Goal: Task Accomplishment & Management: Understand process/instructions

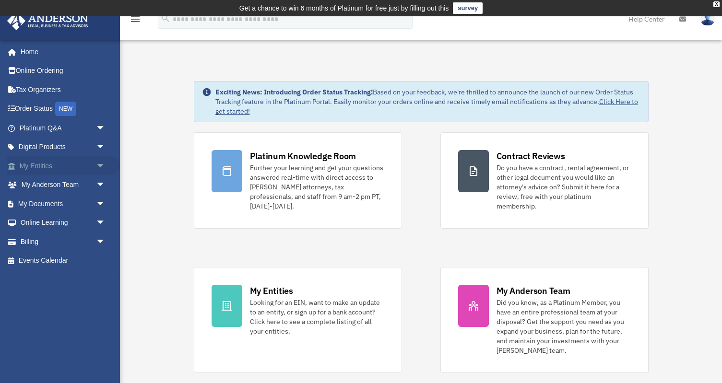
click at [45, 163] on link "My Entities arrow_drop_down" at bounding box center [63, 165] width 113 height 19
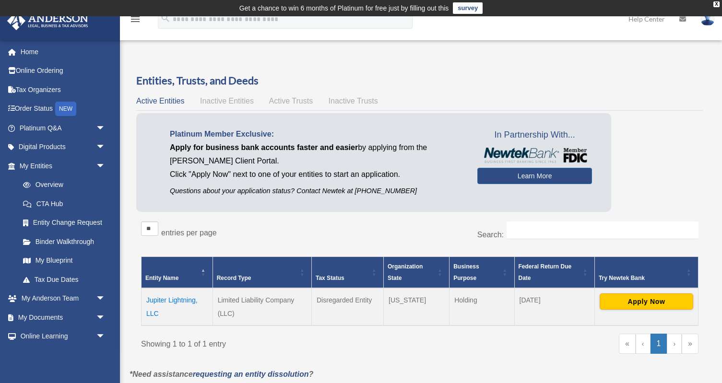
click at [151, 304] on td "Jupiter Lightning, LLC" at bounding box center [177, 306] width 71 height 37
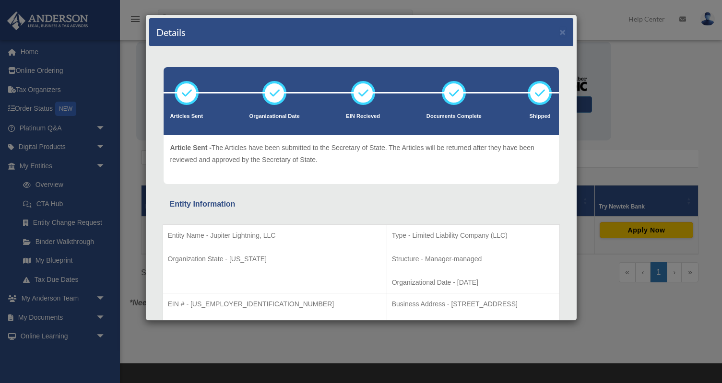
scroll to position [72, 0]
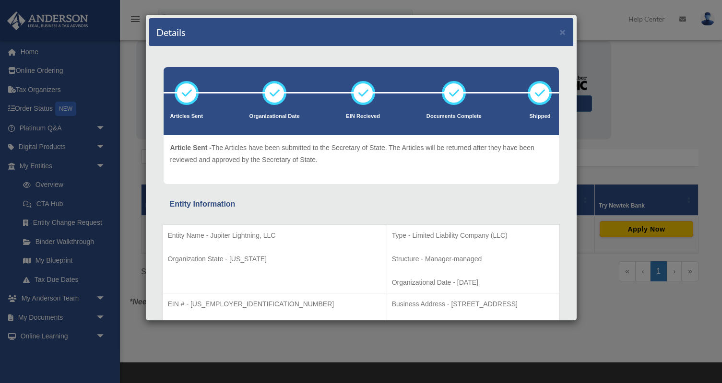
click at [658, 96] on div "Details × Articles Sent Organizational Date" at bounding box center [361, 191] width 722 height 383
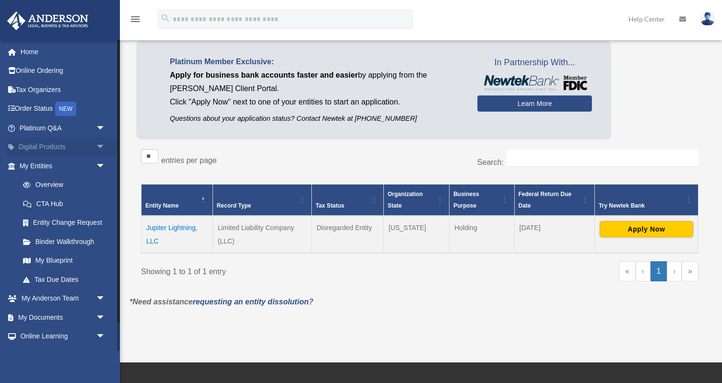
click at [105, 144] on span "arrow_drop_down" at bounding box center [105, 148] width 19 height 20
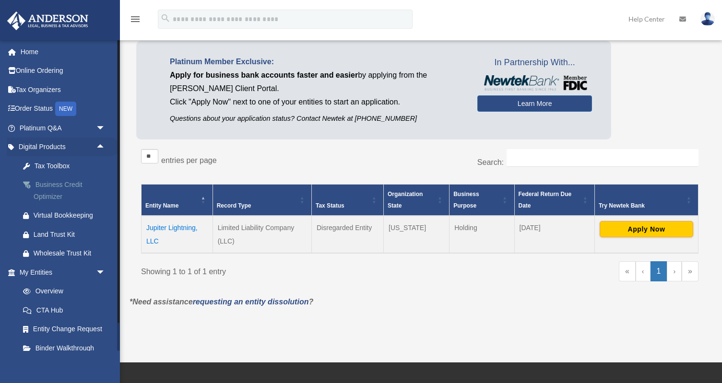
click at [83, 184] on div "Business Credit Optimizer" at bounding box center [71, 191] width 74 height 24
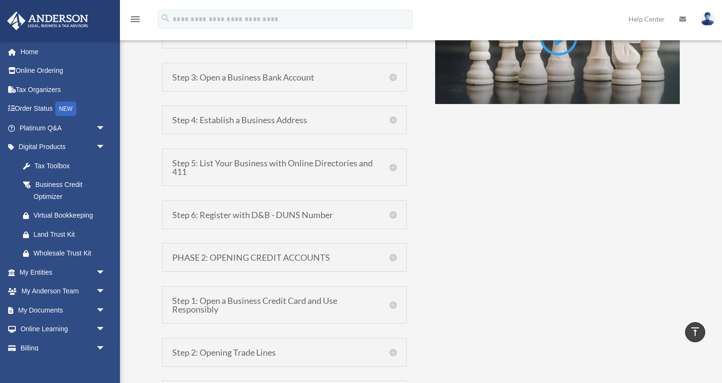
scroll to position [786, 0]
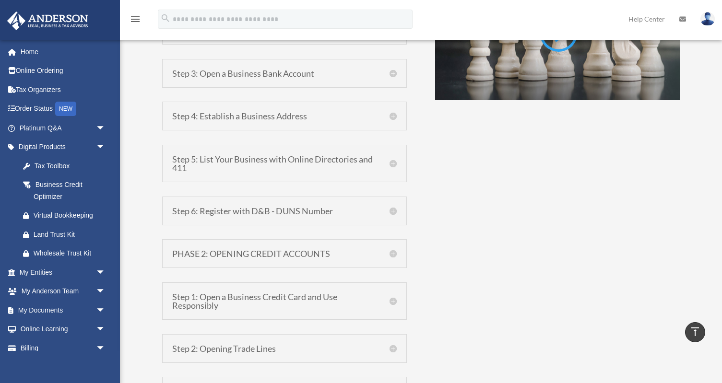
click at [391, 211] on h5 "Step 6: Register with D&B - DUNS Number" at bounding box center [284, 211] width 225 height 9
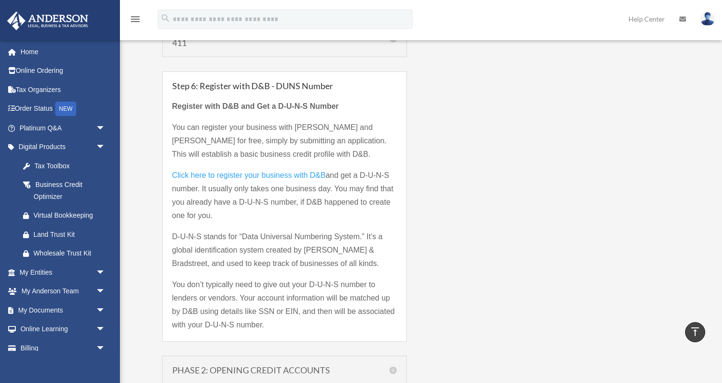
scroll to position [918, 0]
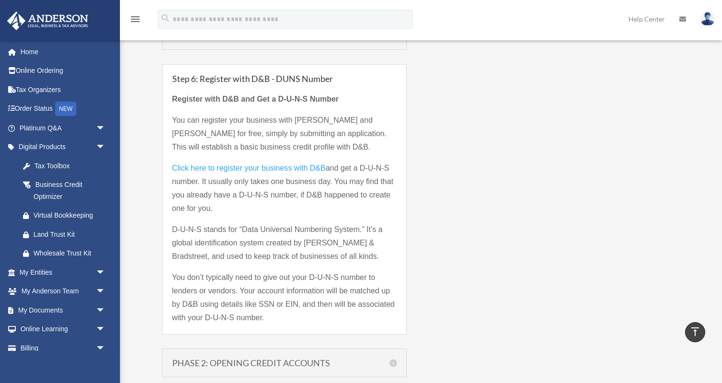
click at [283, 168] on span "Click here to register your business with D&B" at bounding box center [249, 168] width 154 height 8
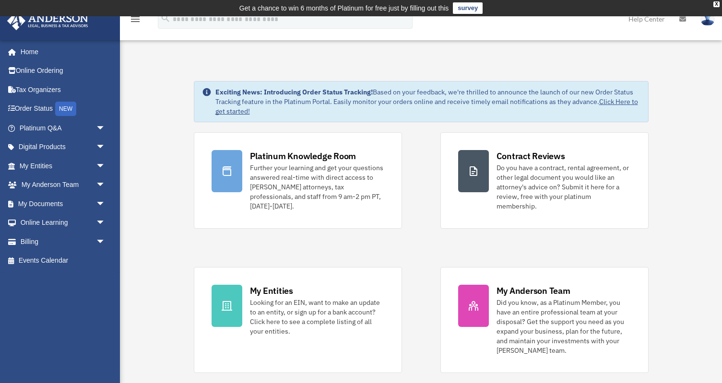
click at [88, 286] on div "tnsproject65@gmail.com Sign Out tnsproject65@gmail.com Home Online Ordering Tax…" at bounding box center [60, 195] width 120 height 311
click at [101, 145] on span "arrow_drop_down" at bounding box center [105, 148] width 19 height 20
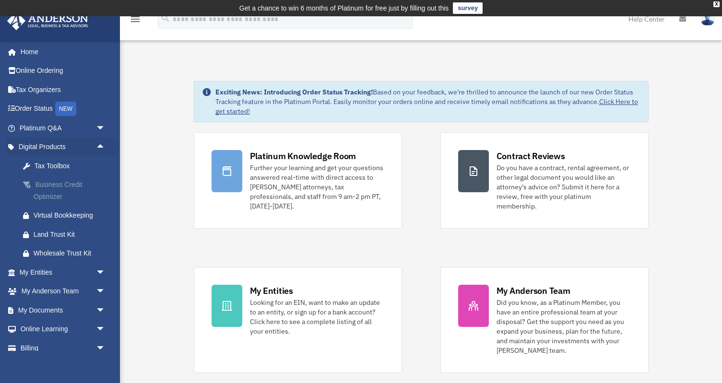
click at [88, 186] on div "Business Credit Optimizer" at bounding box center [71, 191] width 74 height 24
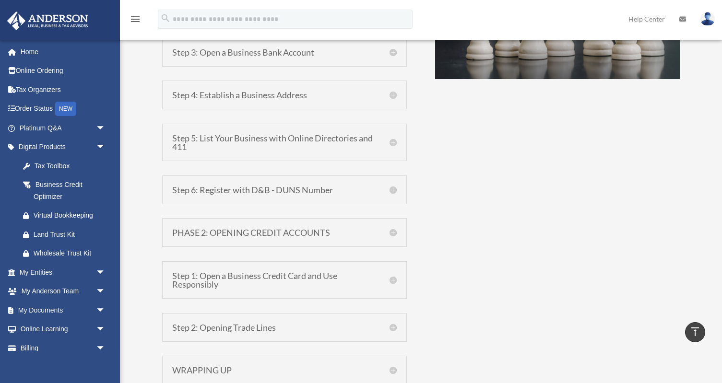
scroll to position [829, 0]
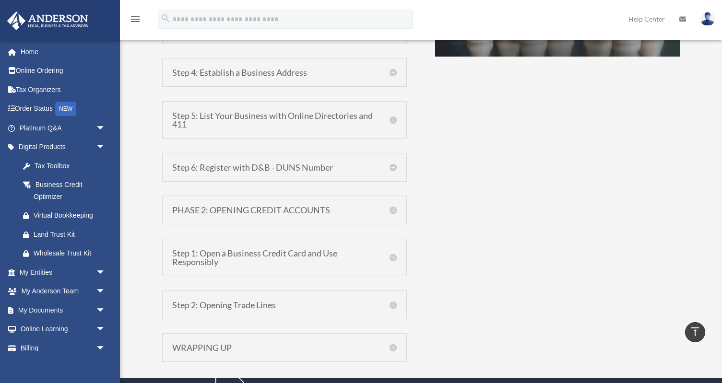
click at [394, 165] on h5 "Step 6: Register with D&B - DUNS Number" at bounding box center [284, 167] width 225 height 9
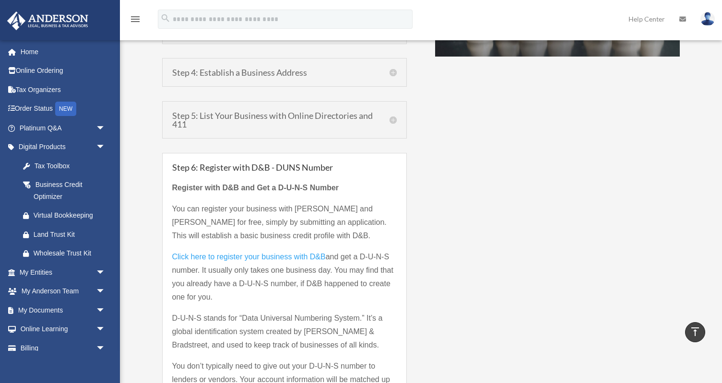
click at [283, 256] on span "Click here to register your business with D&B" at bounding box center [249, 257] width 154 height 8
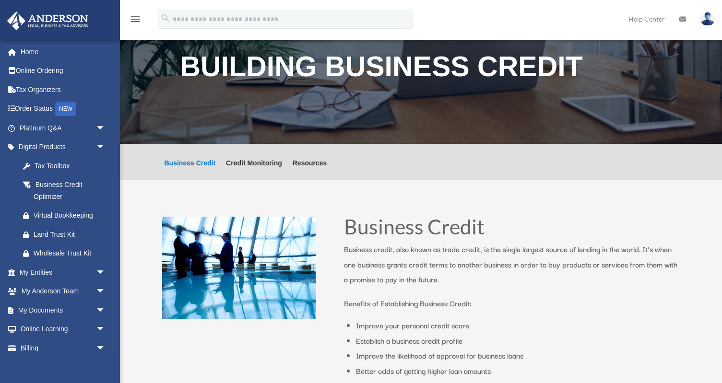
scroll to position [829, 0]
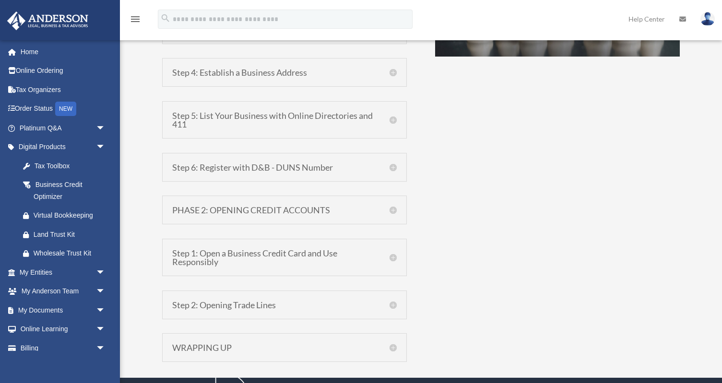
click at [394, 167] on h5 "Step 6: Register with D&B - DUNS Number" at bounding box center [284, 167] width 225 height 9
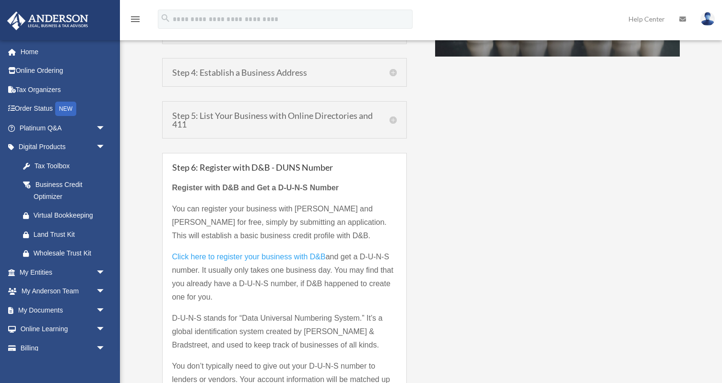
click at [207, 257] on span "Click here to register your business with D&B" at bounding box center [249, 257] width 154 height 8
